Goal: Task Accomplishment & Management: Use online tool/utility

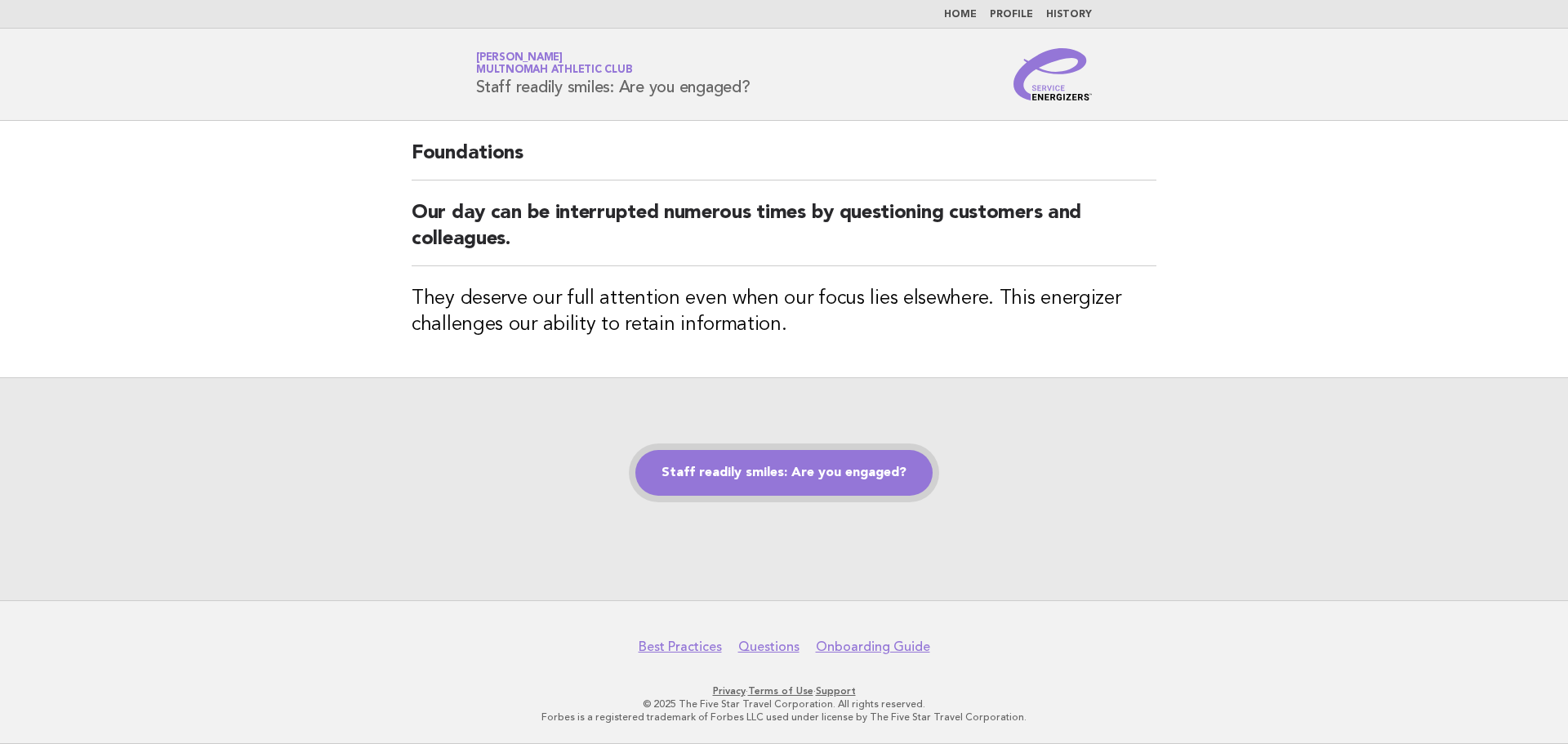
click at [857, 469] on link "Staff readily smiles: Are you engaged?" at bounding box center [784, 472] width 298 height 46
click at [825, 468] on link "Staff readily smiles: Are you engaged?" at bounding box center [784, 472] width 298 height 46
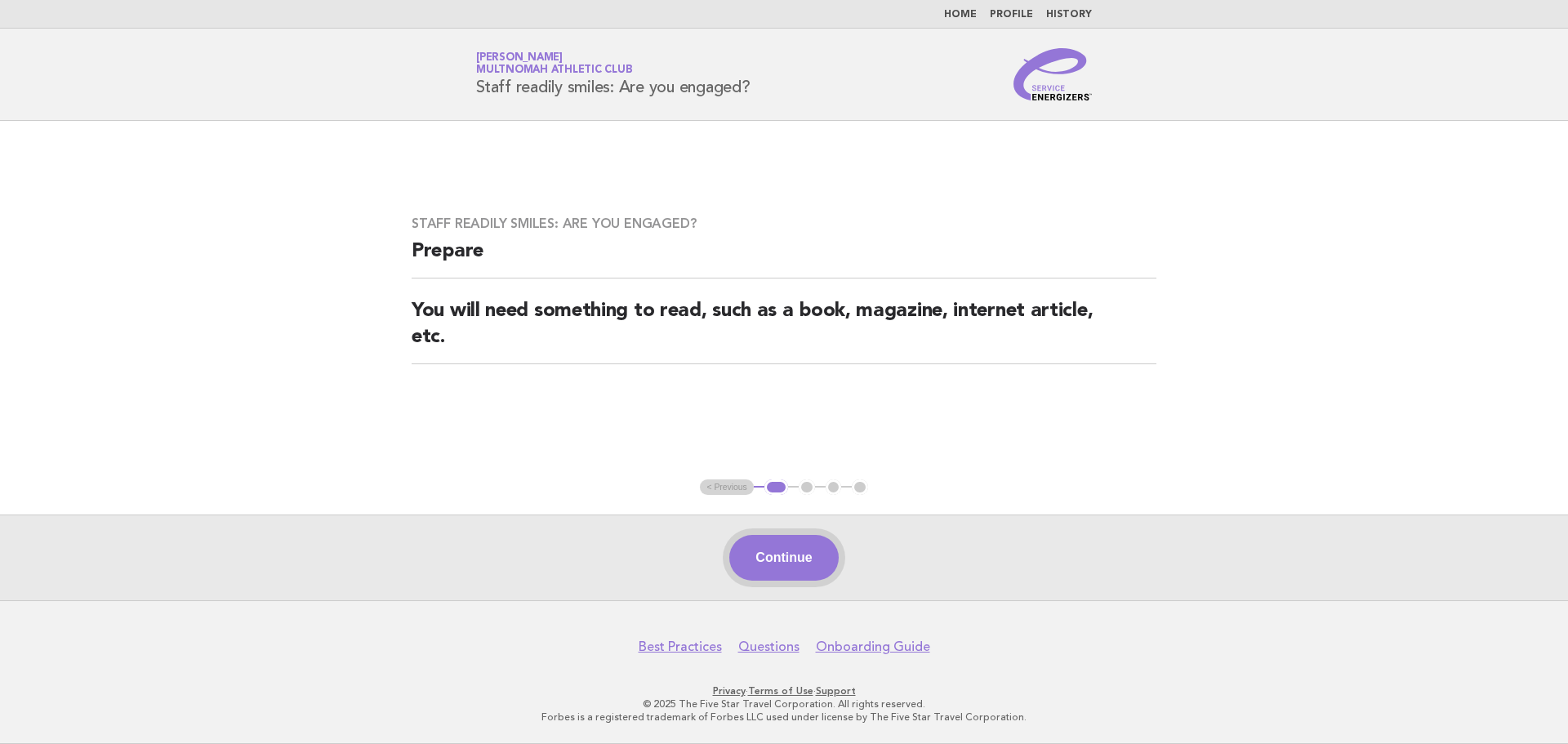
click at [791, 544] on button "Continue" at bounding box center [784, 557] width 109 height 46
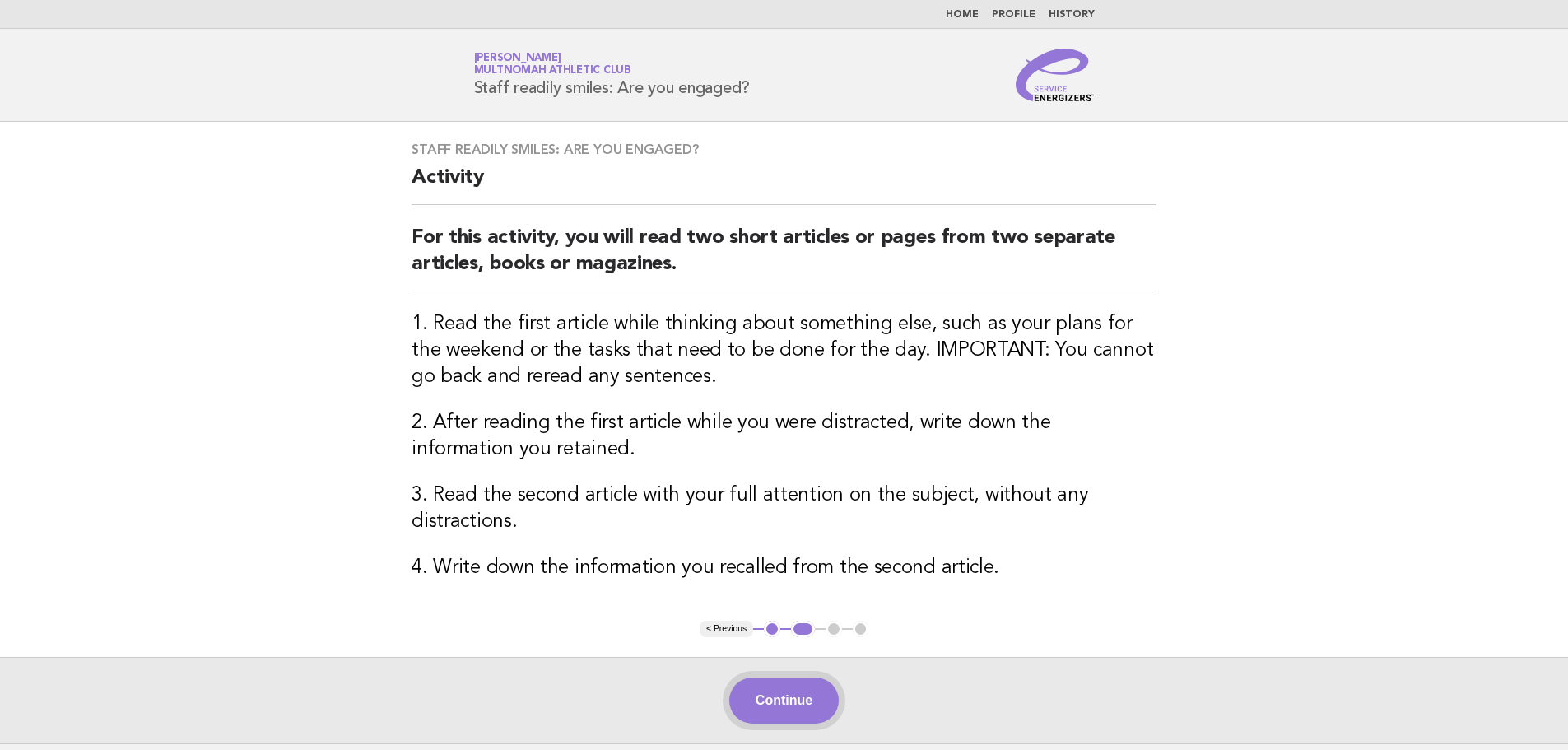
click at [800, 700] on button "Continue" at bounding box center [784, 700] width 110 height 46
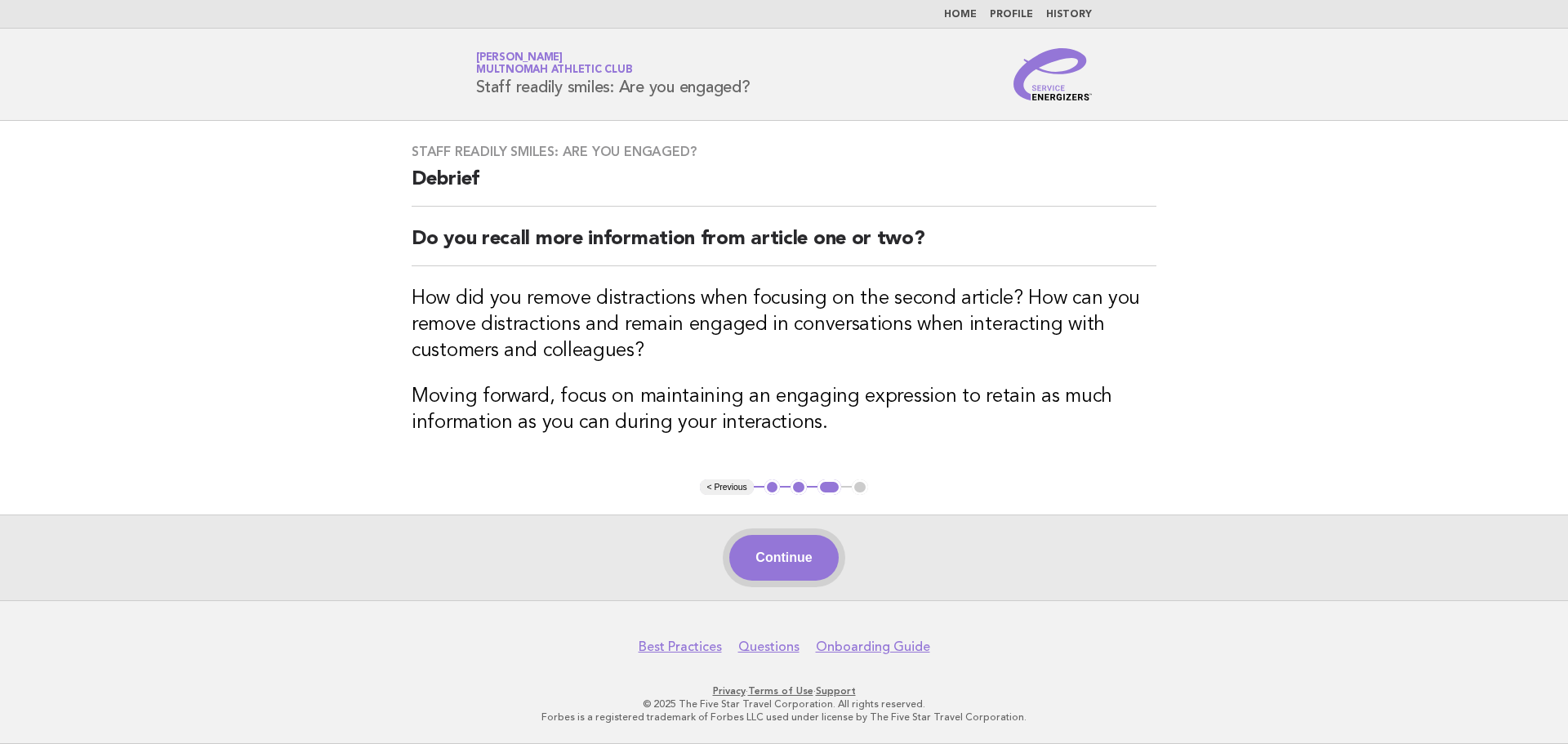
click at [817, 561] on button "Continue" at bounding box center [784, 557] width 109 height 46
